Goal: Check status: Check status

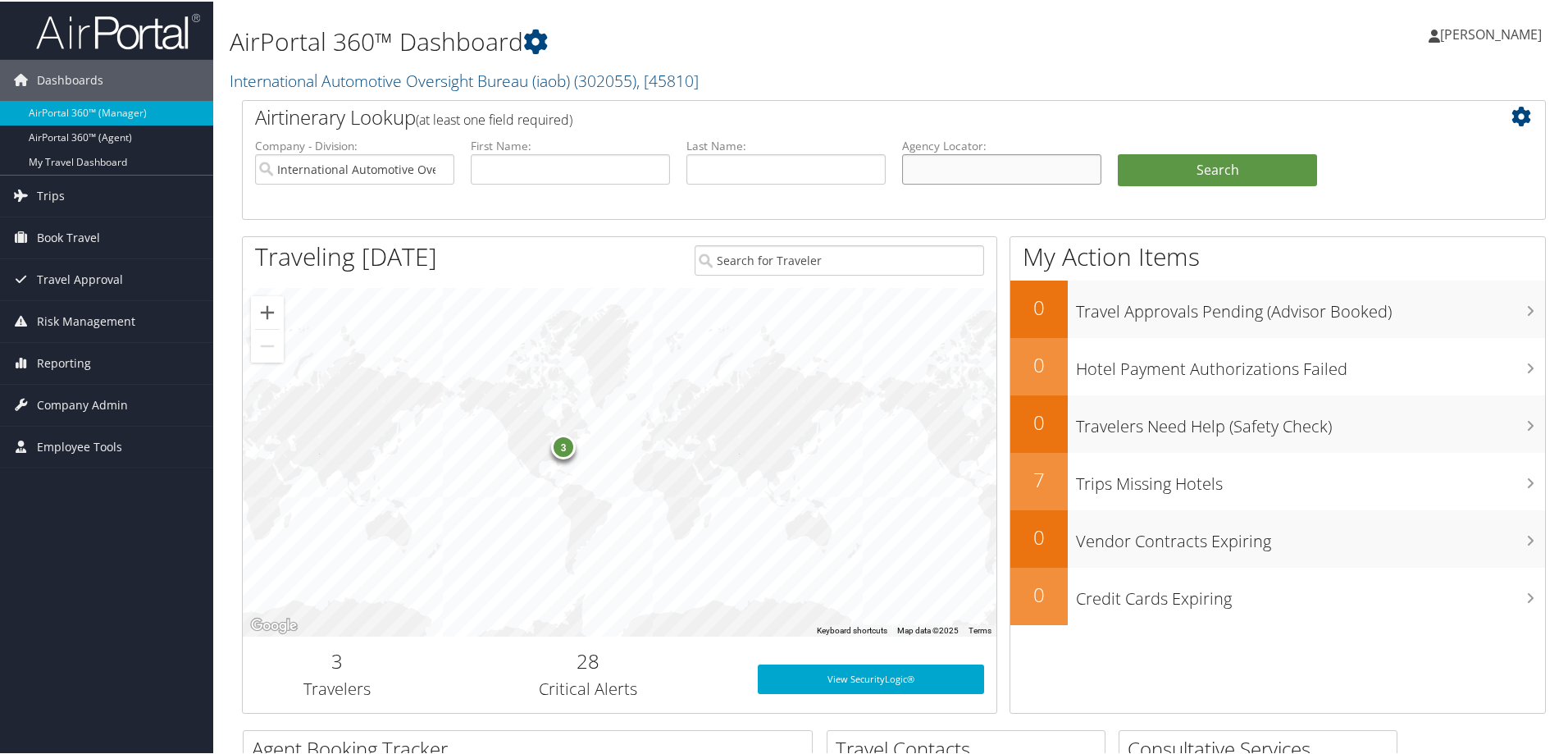
drag, startPoint x: 941, startPoint y: 166, endPoint x: 932, endPoint y: 167, distance: 9.1
click at [945, 165] on input "text" at bounding box center [1002, 167] width 199 height 30
paste input "D82W5N"
type input "D82W5N"
click at [440, 169] on input "International Automotive Oversight Bureau (iaob)" at bounding box center [355, 167] width 199 height 30
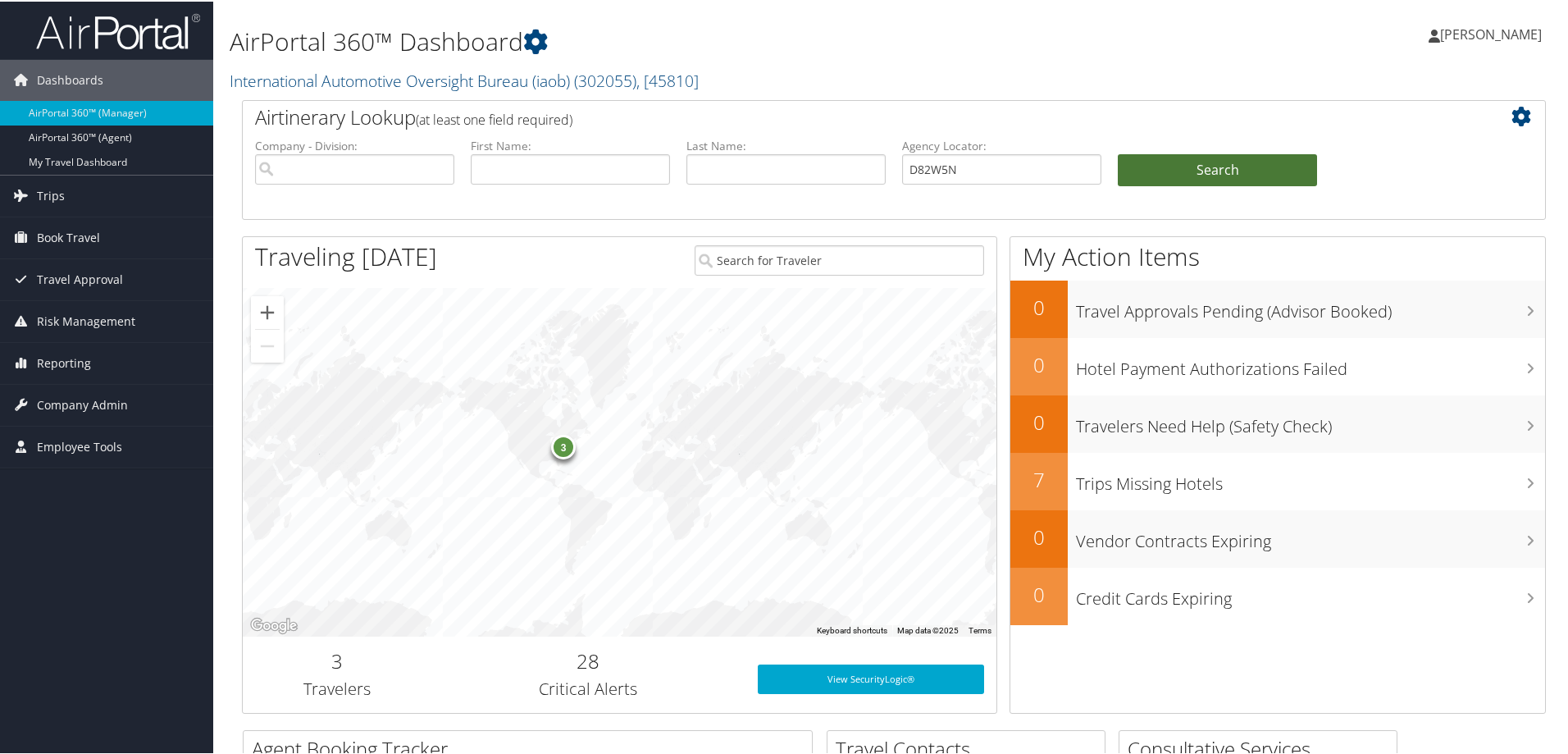
click at [1198, 155] on button "Search" at bounding box center [1218, 169] width 199 height 33
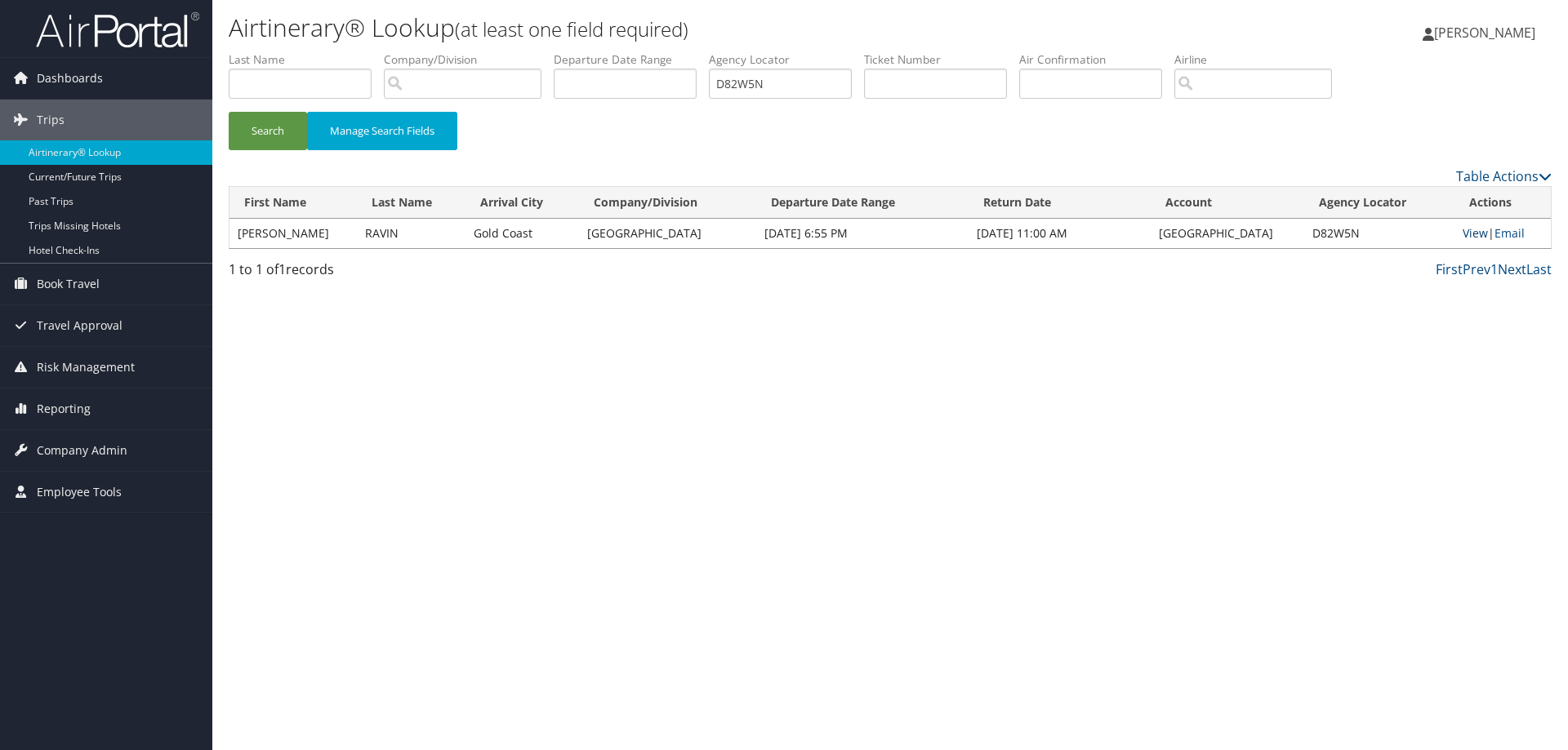
click at [1478, 234] on link "View" at bounding box center [1476, 233] width 26 height 16
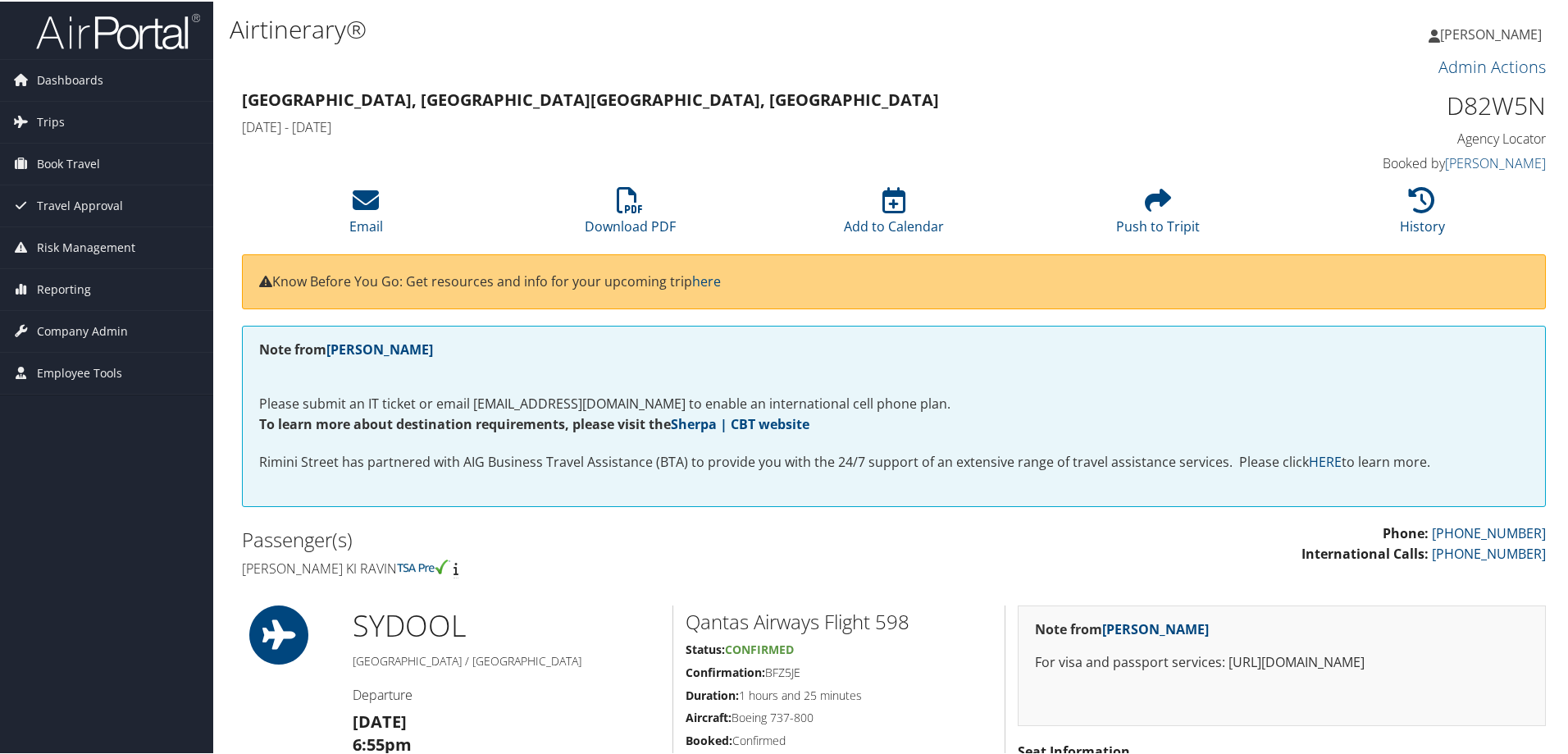
click at [822, 104] on h3 "Sydney, Australia Gold Coast, Australia" at bounding box center [728, 98] width 972 height 23
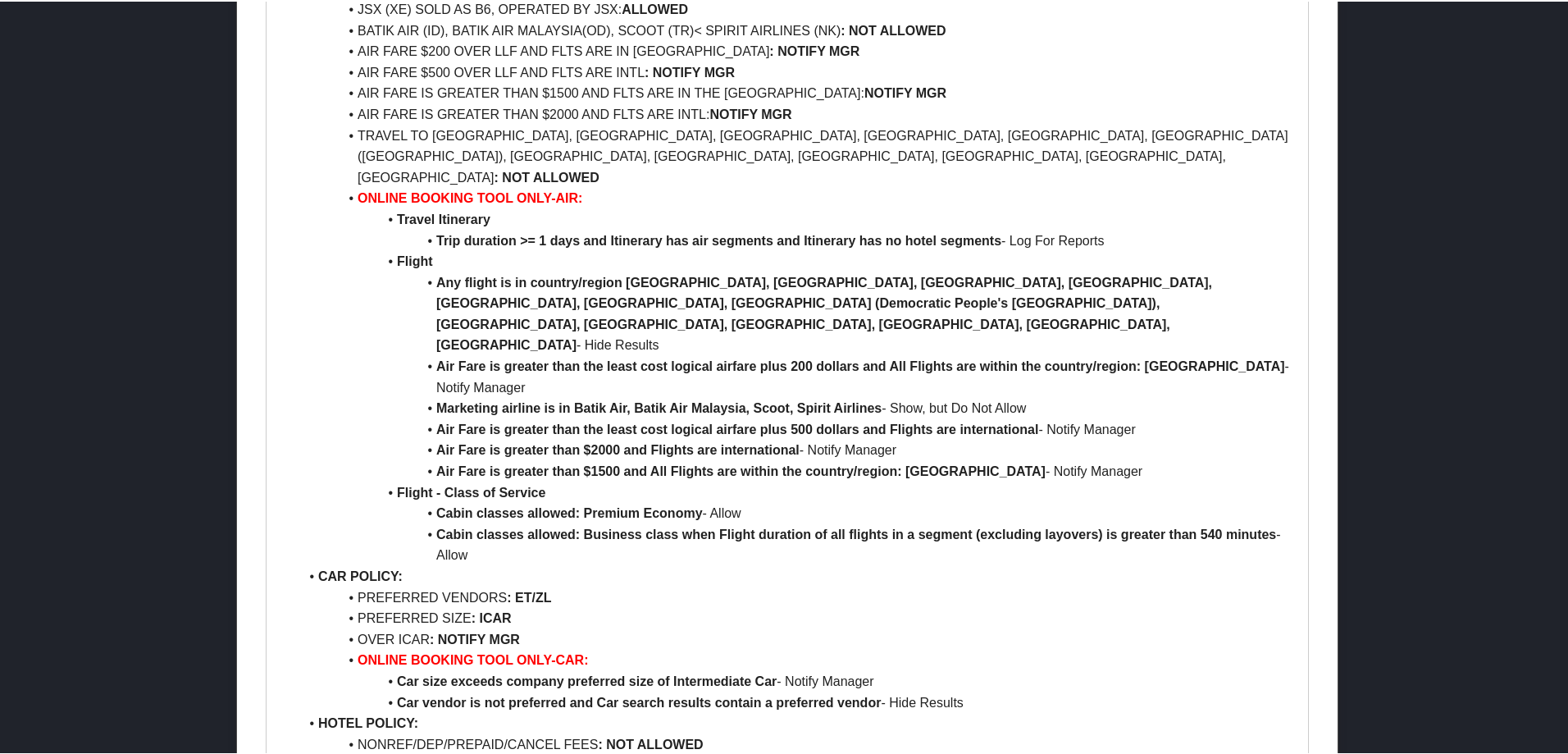
scroll to position [2273, 0]
